Goal: Transaction & Acquisition: Purchase product/service

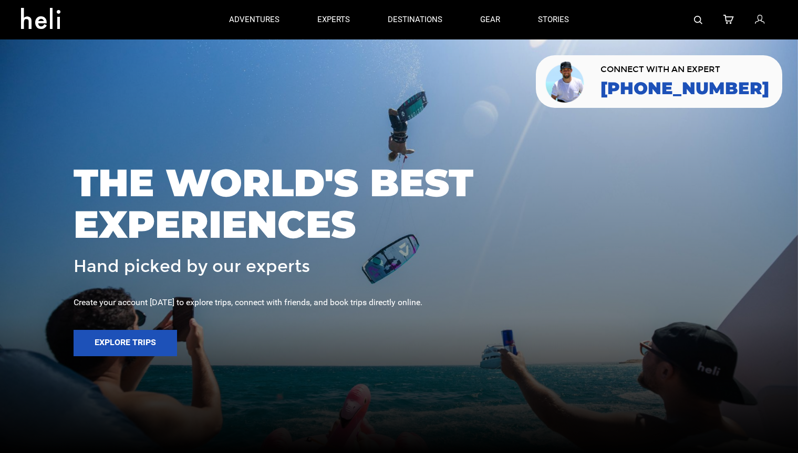
click at [698, 19] on img at bounding box center [698, 20] width 8 height 8
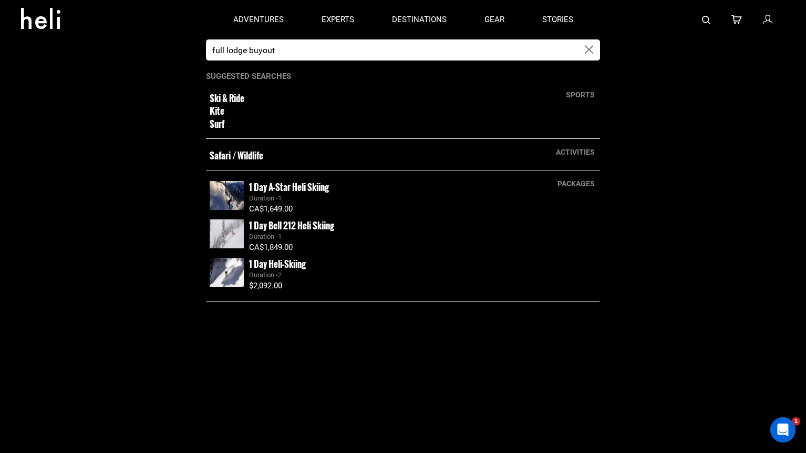
type input "full lodge buyout"
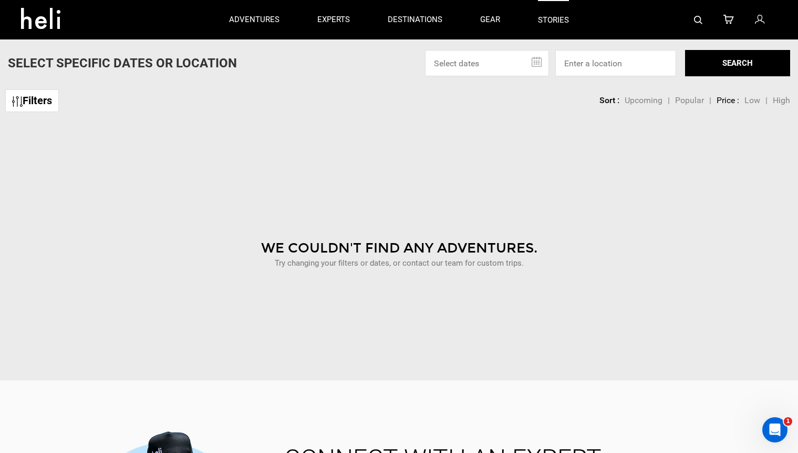
click at [559, 22] on link "stories" at bounding box center [553, 19] width 31 height 39
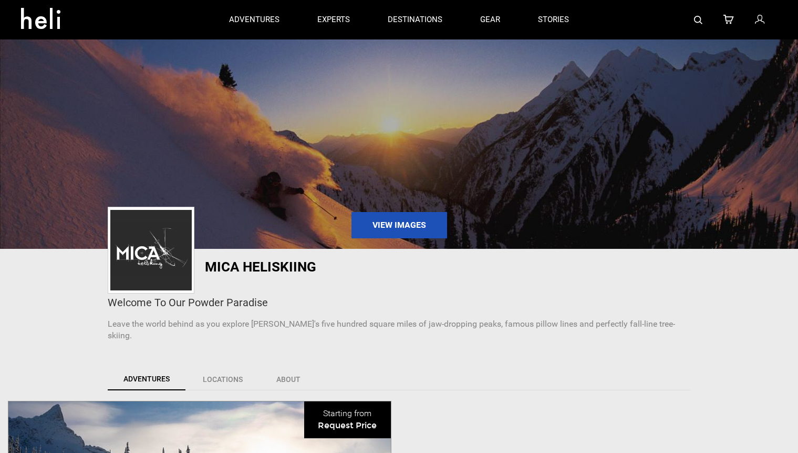
click at [691, 22] on div at bounding box center [682, 19] width 189 height 39
click at [695, 21] on img at bounding box center [698, 20] width 8 height 8
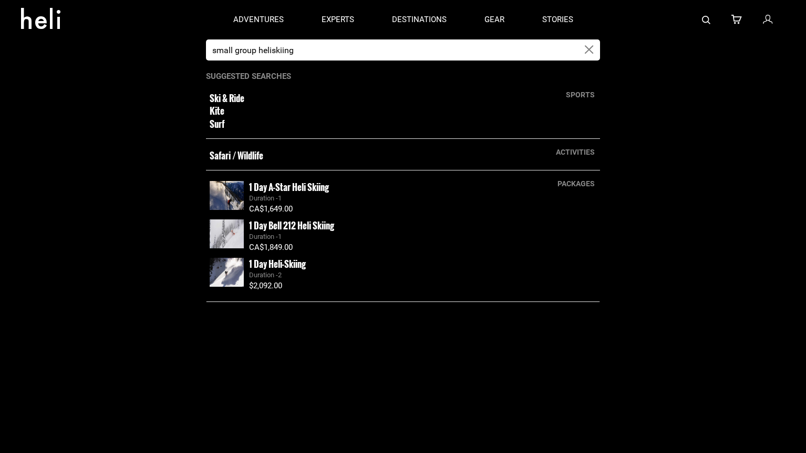
type input "small group heliskiing"
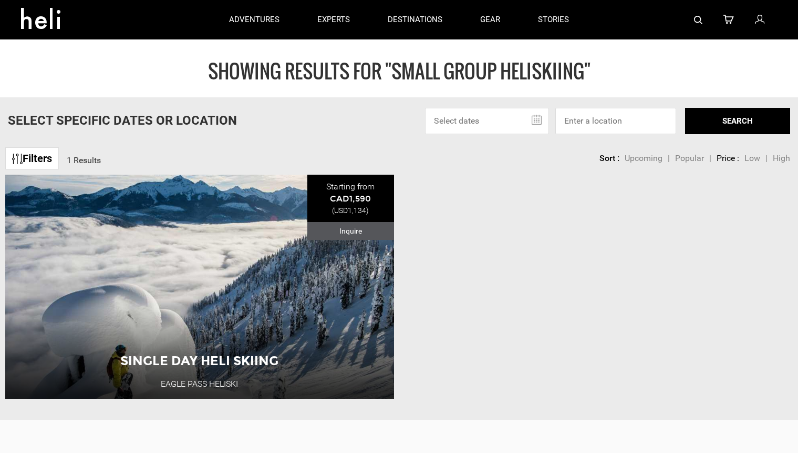
click at [363, 257] on div "Single Day Heli Skiing Eagle Pass Heliski Canada 1 Day Adventure View Adventure" at bounding box center [199, 286] width 389 height 223
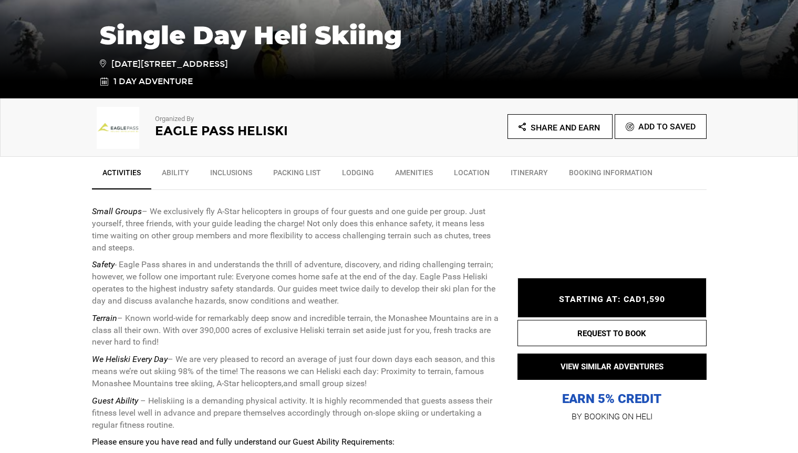
scroll to position [274, 0]
